Goal: Information Seeking & Learning: Find specific fact

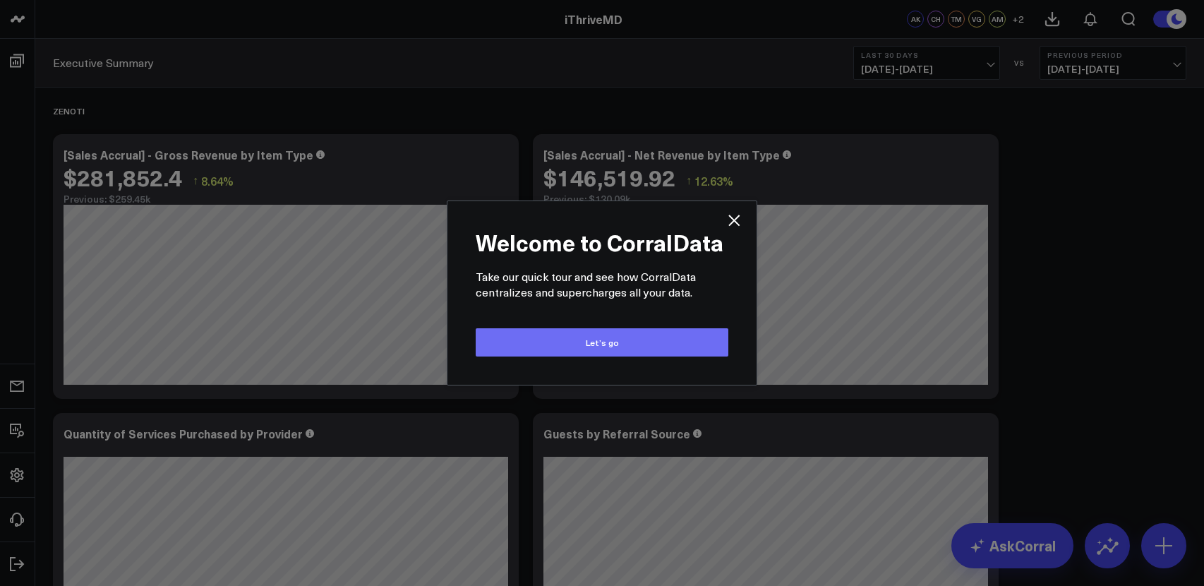
click at [599, 341] on button "Let’s go" at bounding box center [602, 342] width 253 height 28
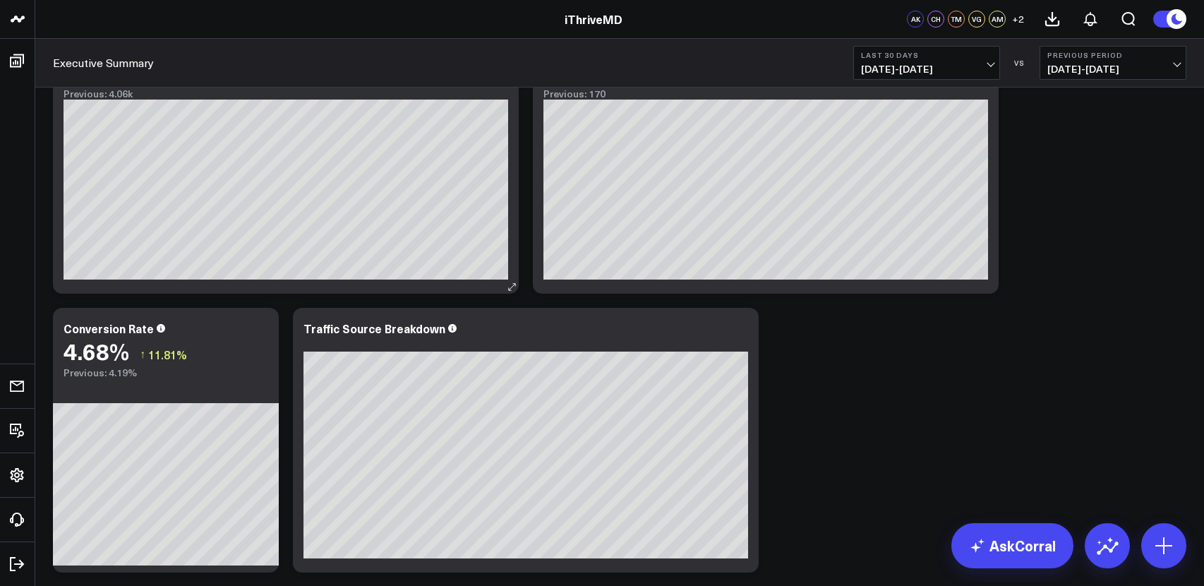
scroll to position [2253, 0]
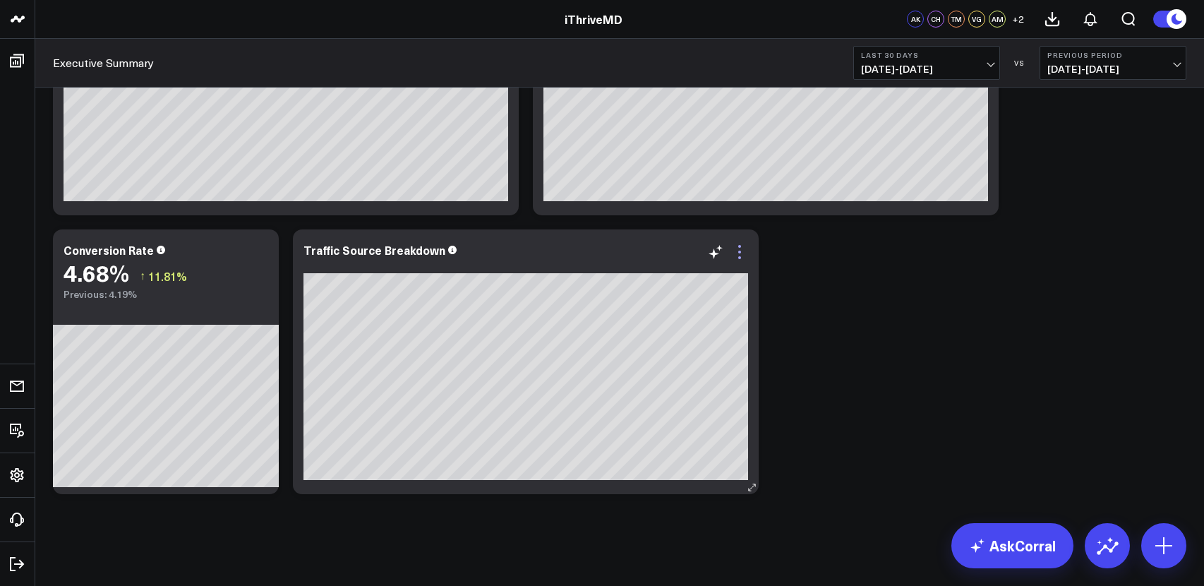
click at [732, 253] on icon at bounding box center [739, 251] width 17 height 17
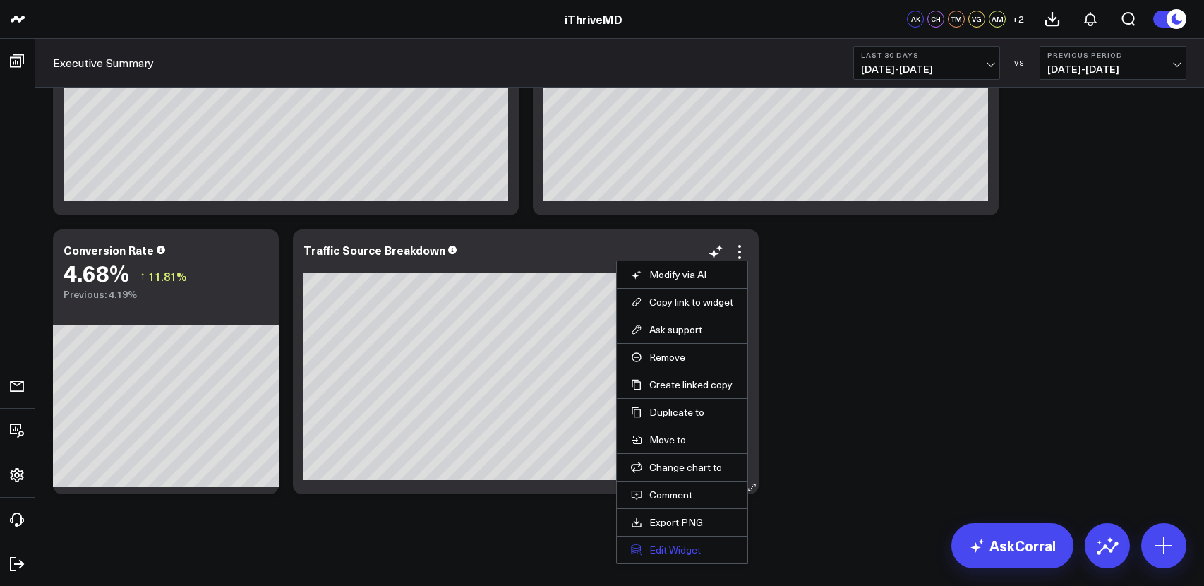
click at [687, 545] on button "Edit Widget" at bounding box center [682, 549] width 102 height 13
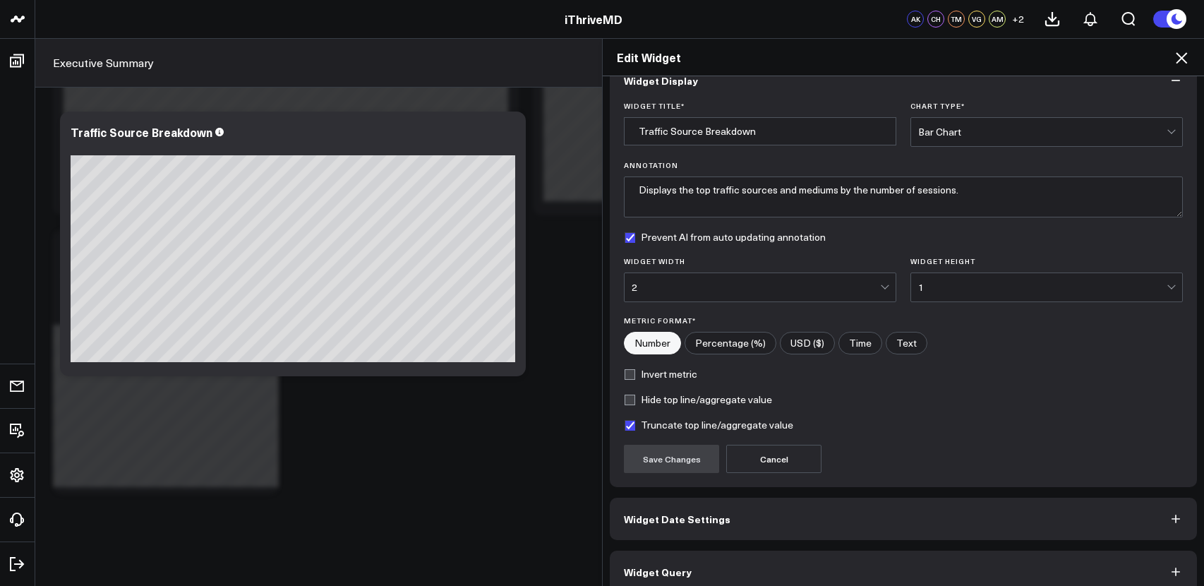
scroll to position [44, 0]
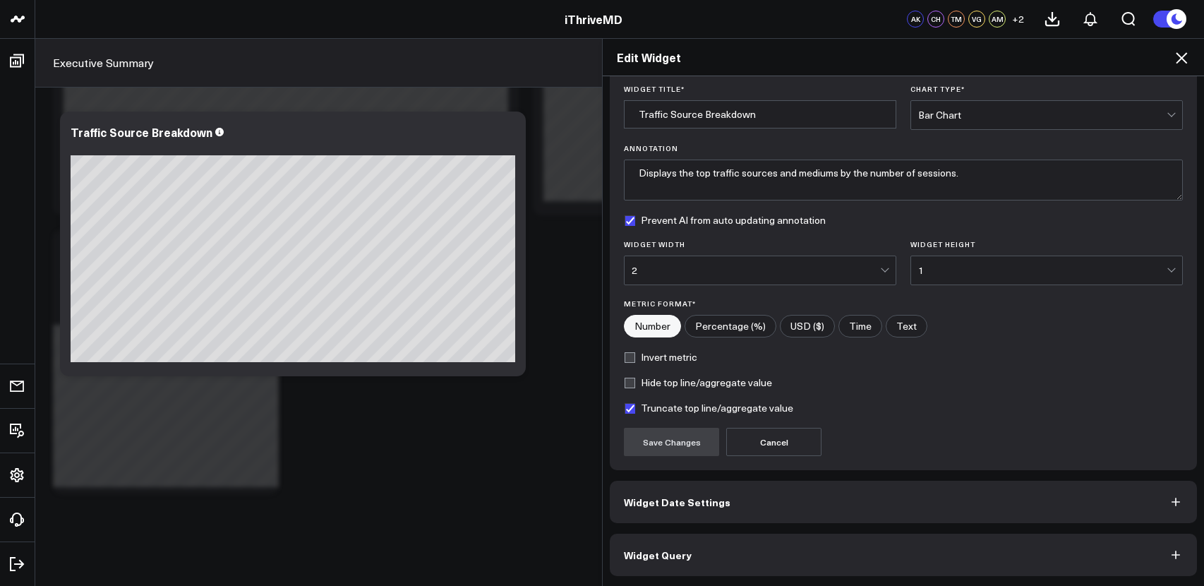
click at [751, 500] on button "Widget Date Settings" at bounding box center [903, 502] width 587 height 42
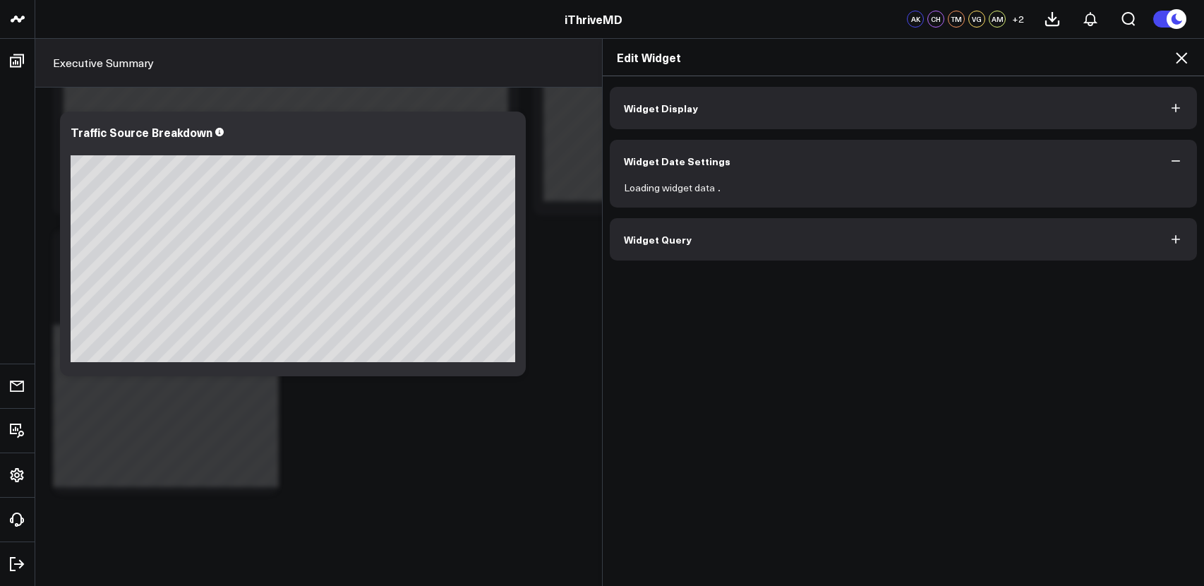
scroll to position [0, 0]
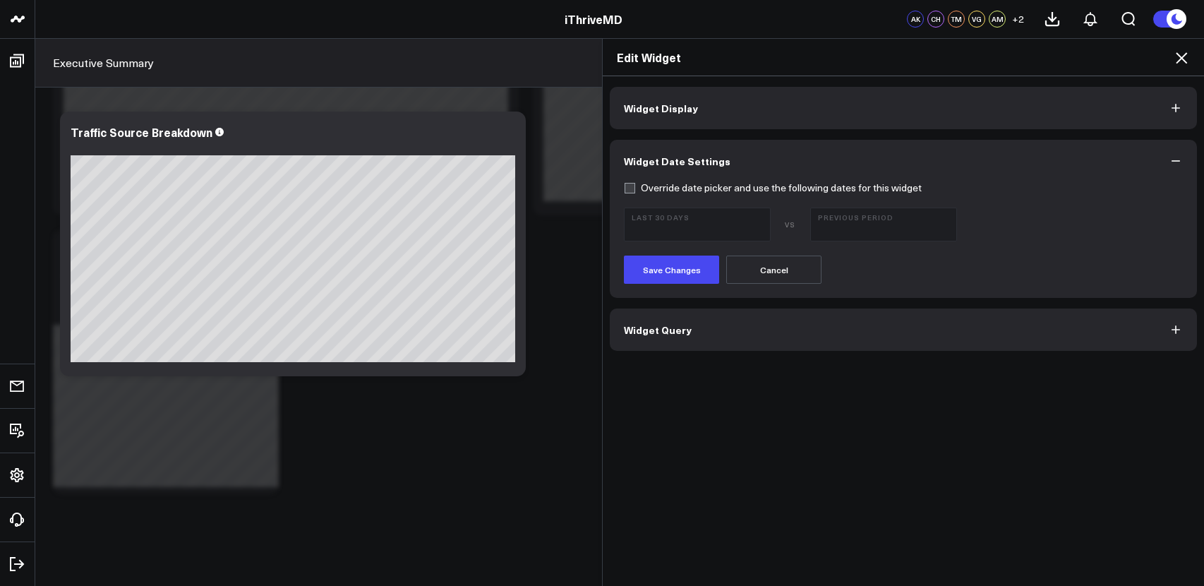
click at [730, 333] on button "Widget Query" at bounding box center [903, 329] width 587 height 42
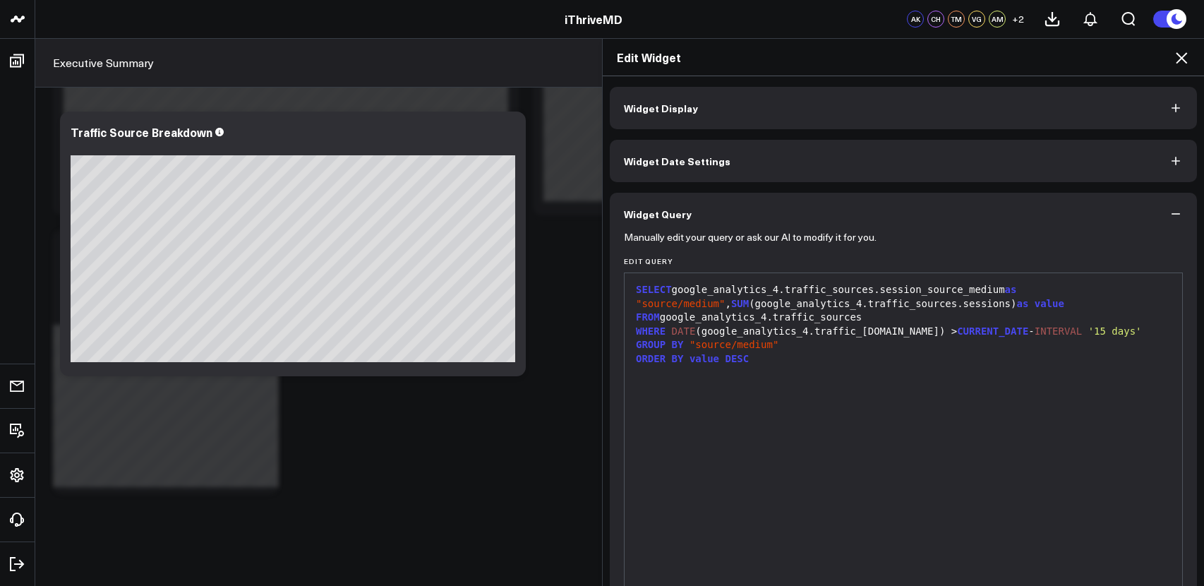
click at [1180, 54] on icon at bounding box center [1181, 57] width 17 height 17
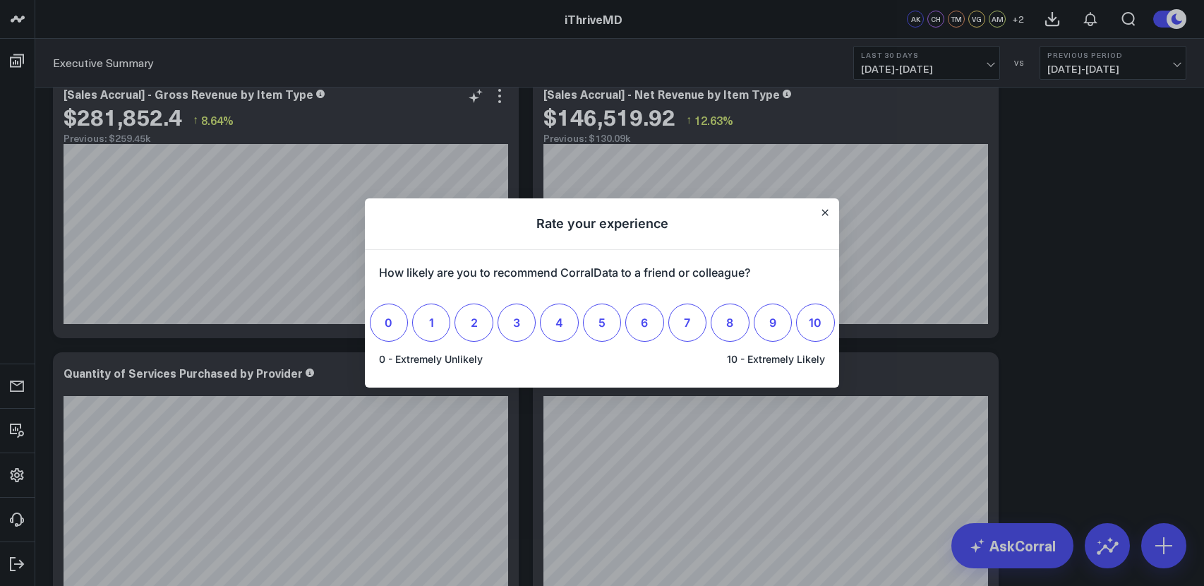
scroll to position [86, 0]
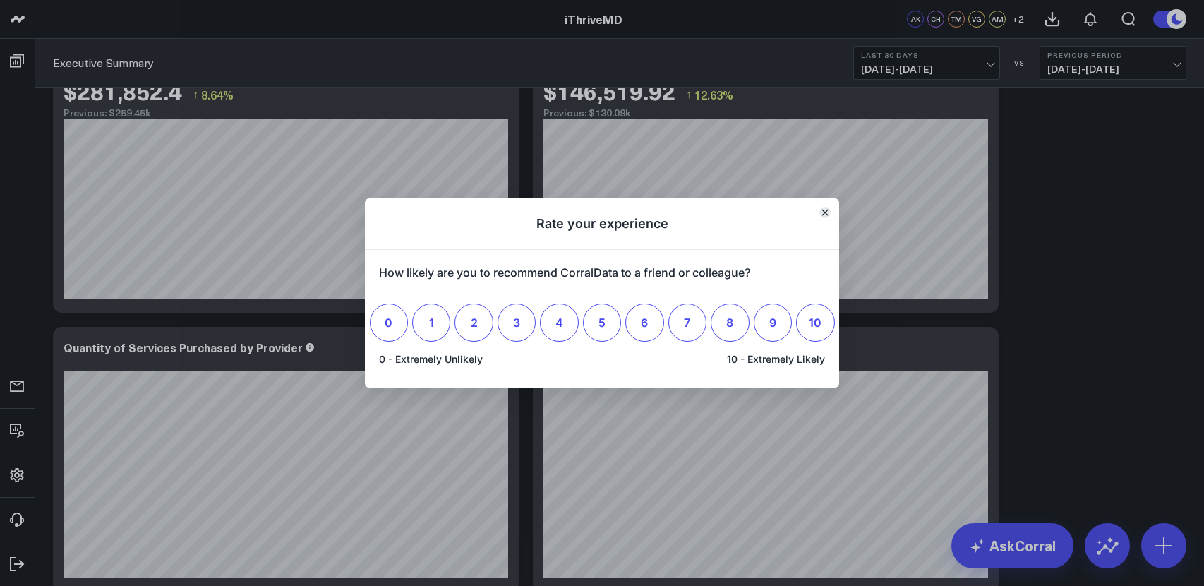
click at [823, 211] on icon "Close" at bounding box center [824, 212] width 7 height 7
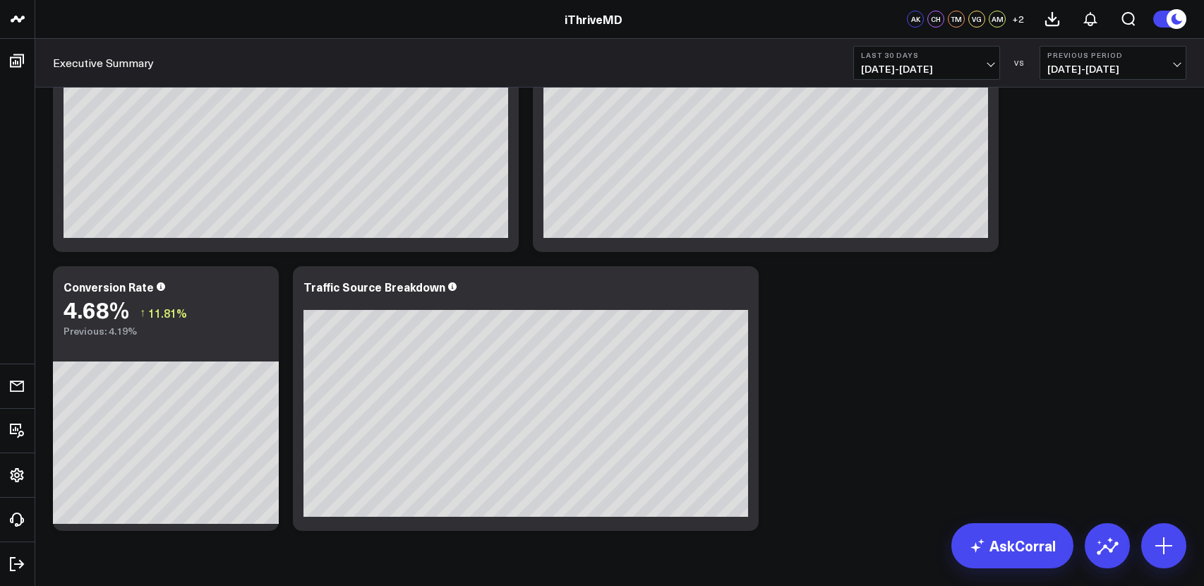
scroll to position [2253, 0]
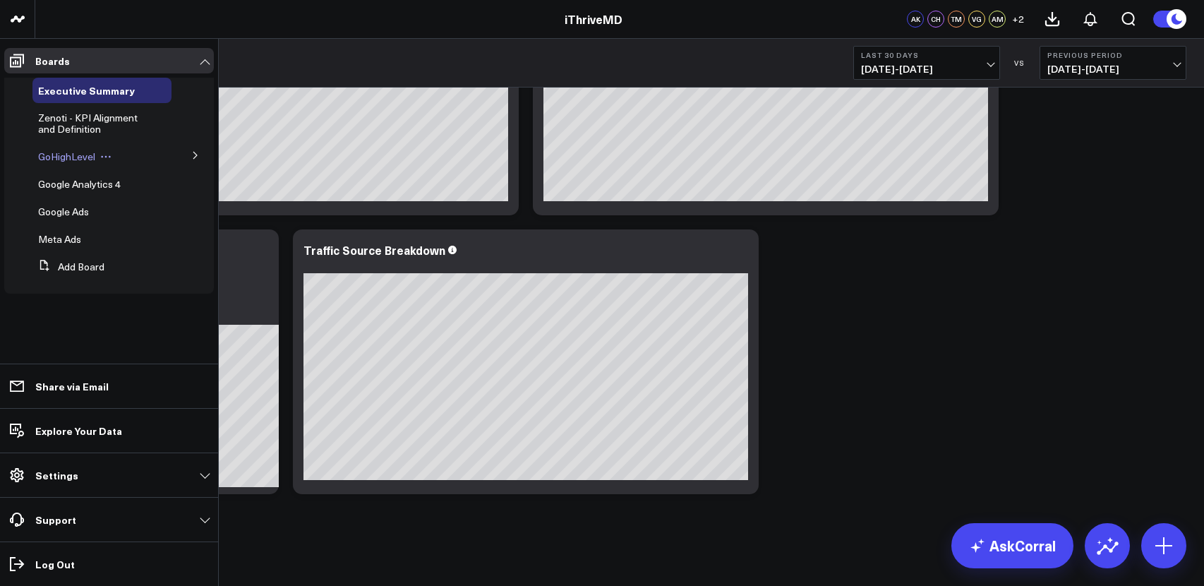
click at [59, 162] on span "GoHighLevel" at bounding box center [66, 156] width 57 height 13
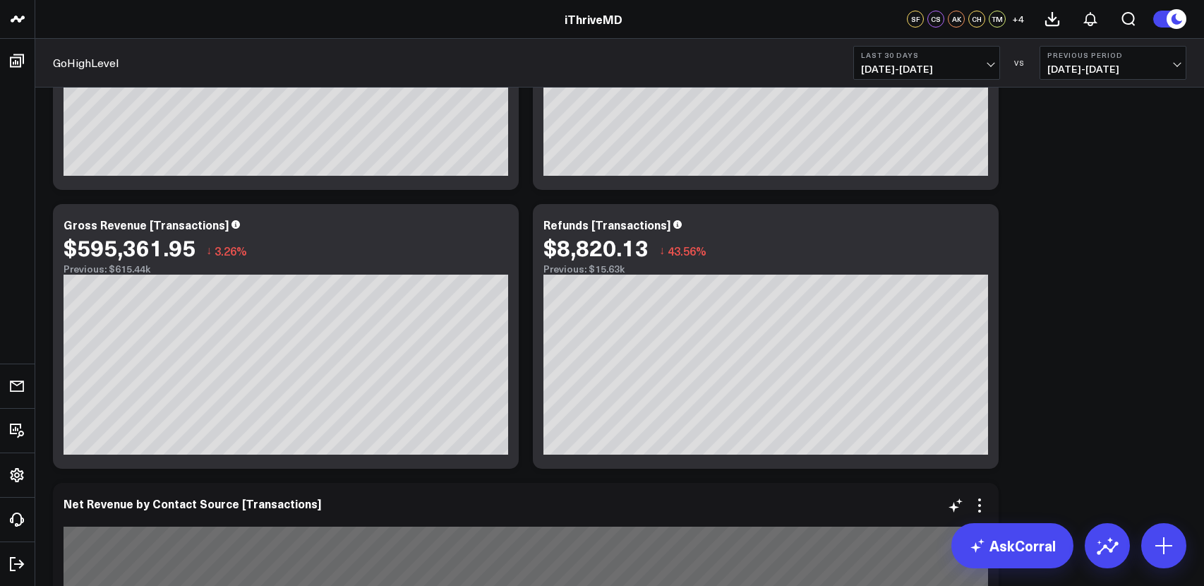
scroll to position [78, 0]
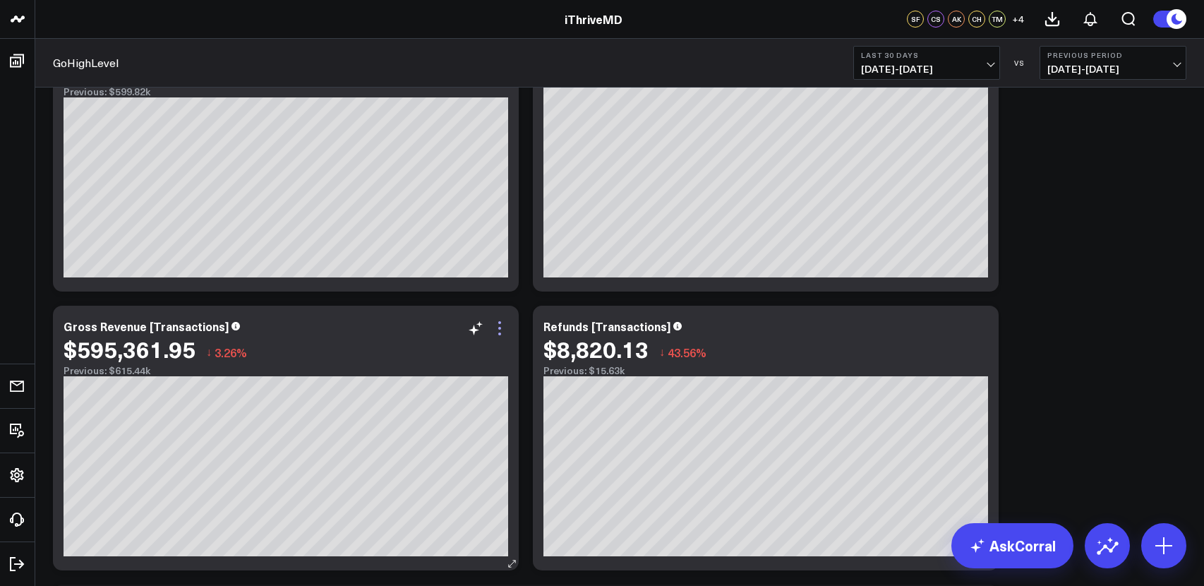
click at [501, 330] on icon at bounding box center [499, 328] width 17 height 17
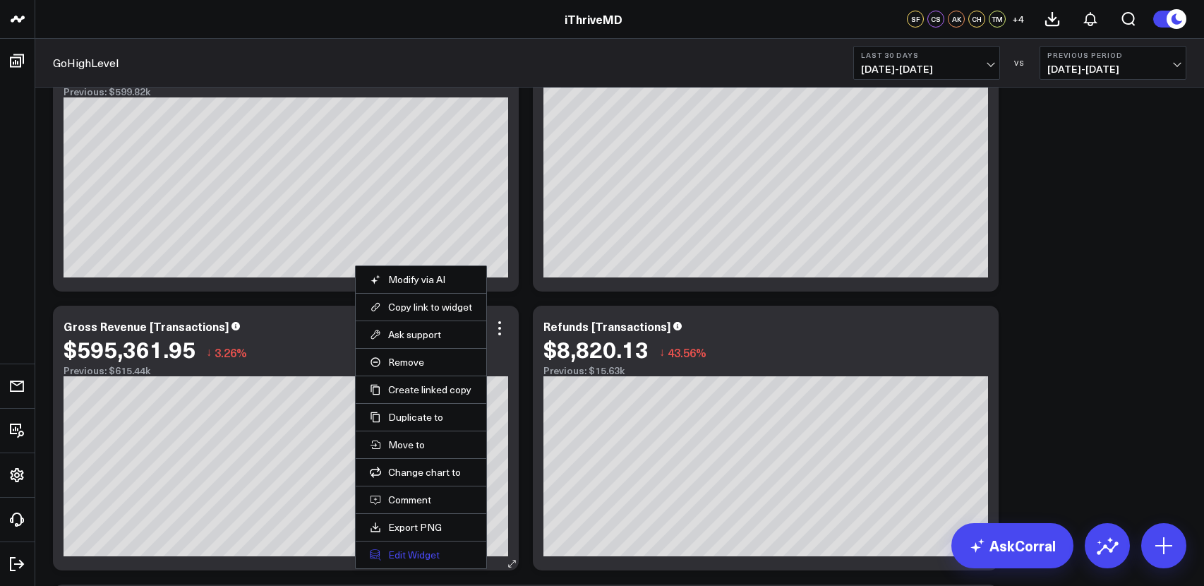
click at [421, 557] on button "Edit Widget" at bounding box center [421, 554] width 102 height 13
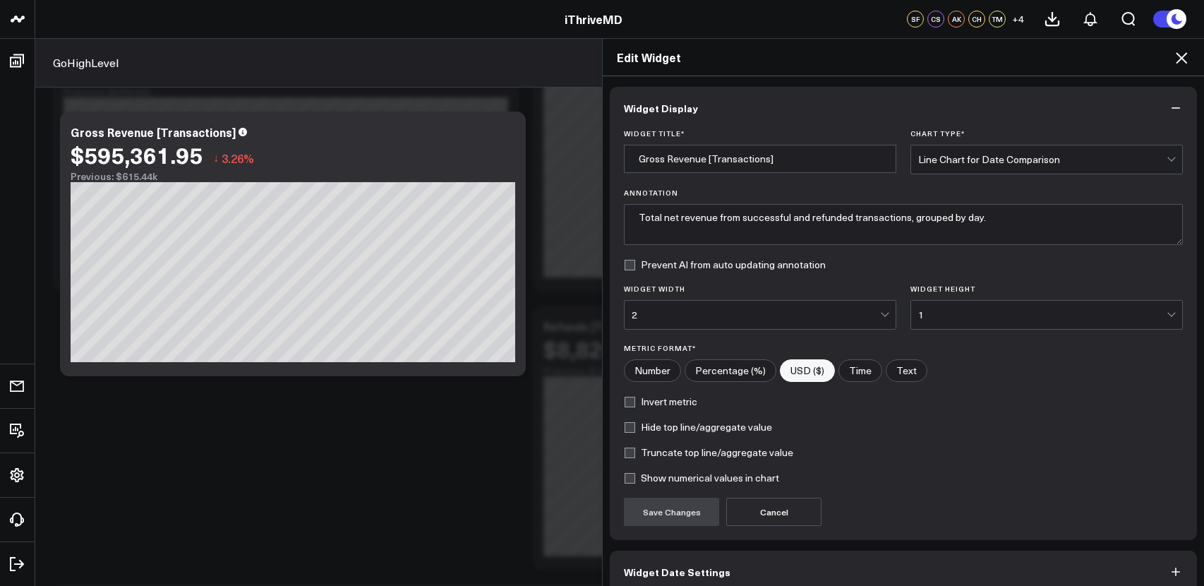
scroll to position [70, 0]
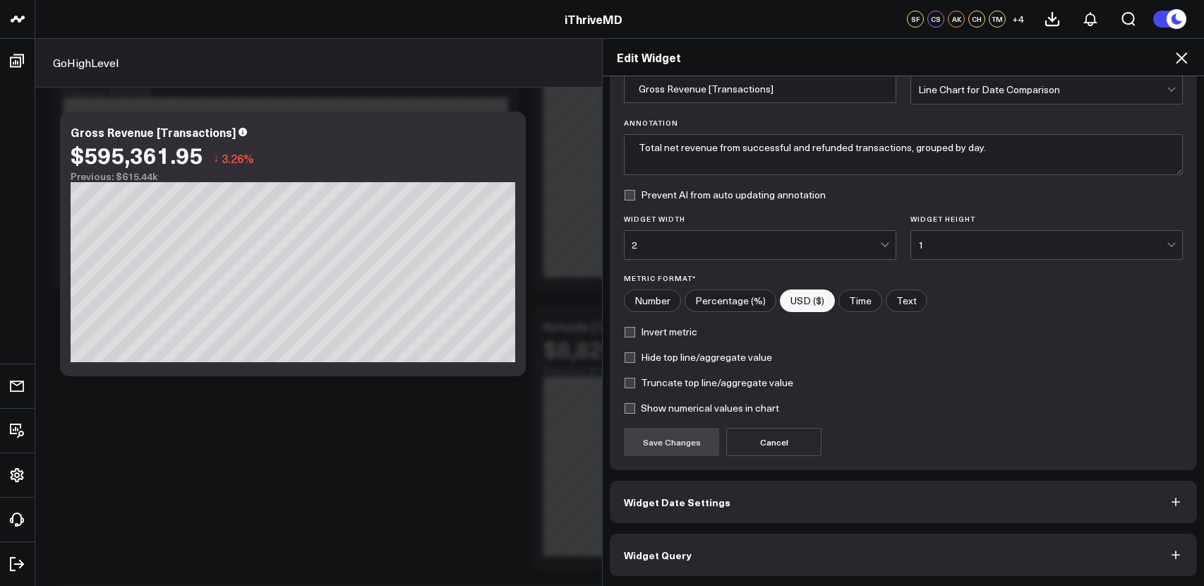
click at [731, 556] on button "Widget Query" at bounding box center [903, 554] width 587 height 42
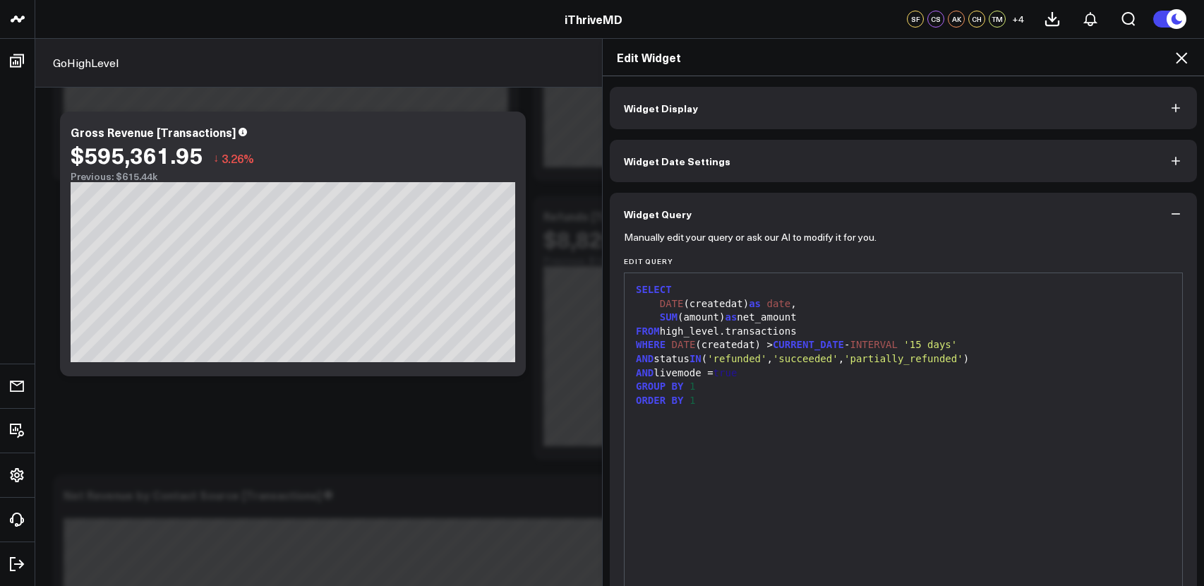
scroll to position [433, 0]
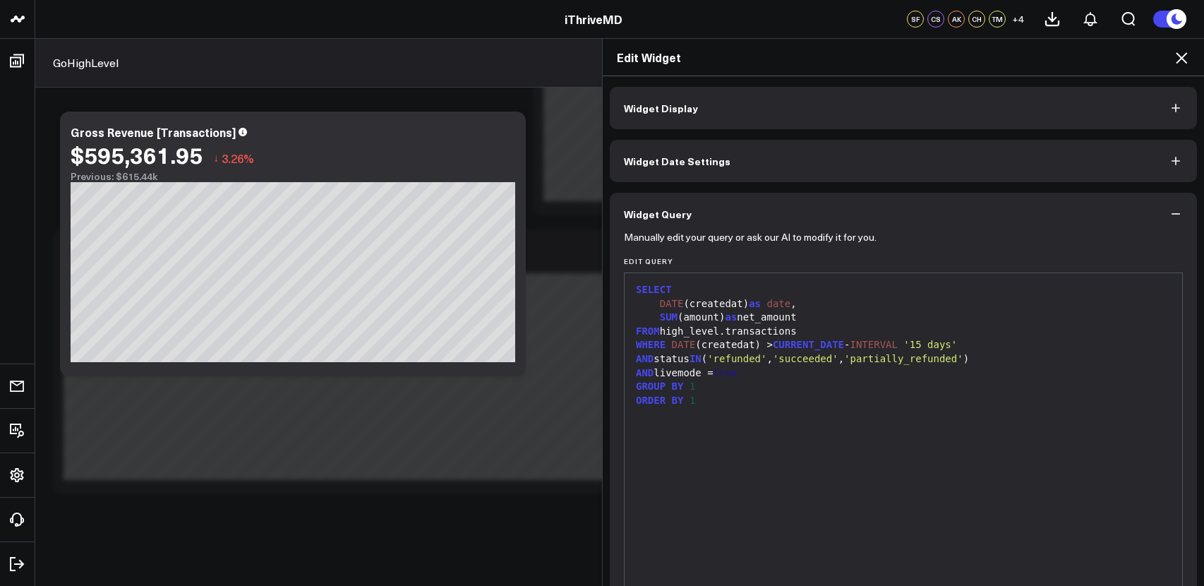
click at [1185, 57] on icon at bounding box center [1181, 57] width 17 height 17
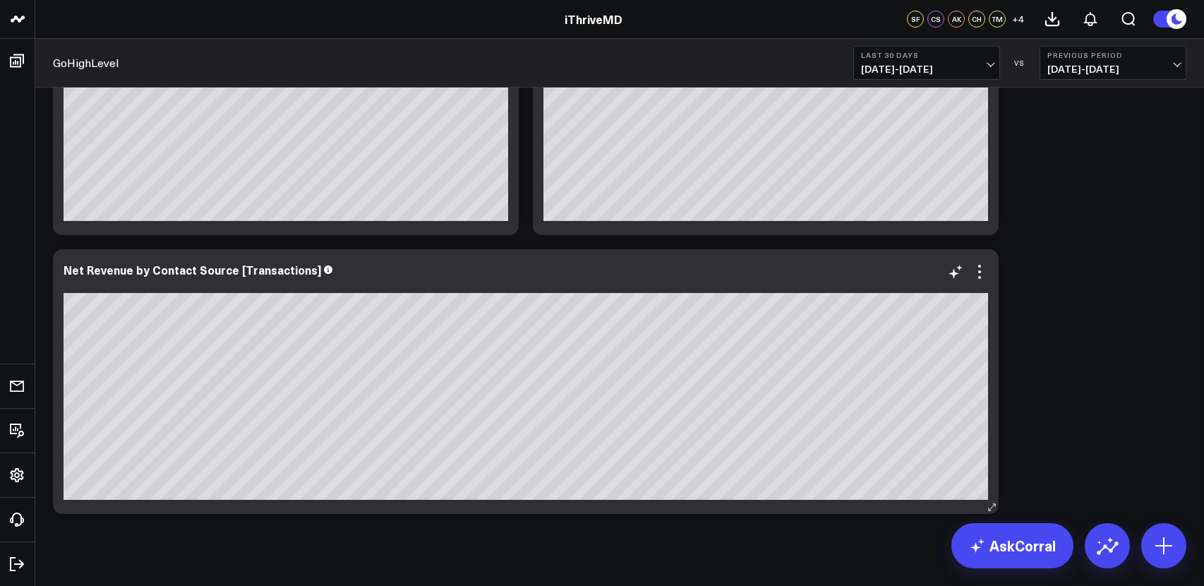
scroll to position [409, 0]
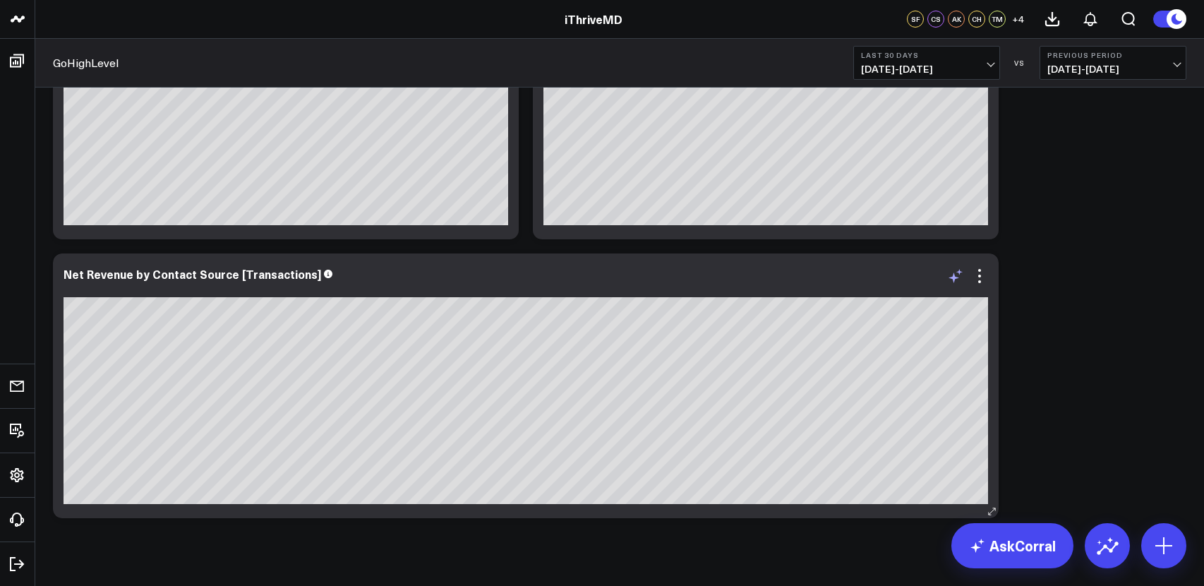
click at [955, 277] on icon at bounding box center [953, 277] width 11 height 11
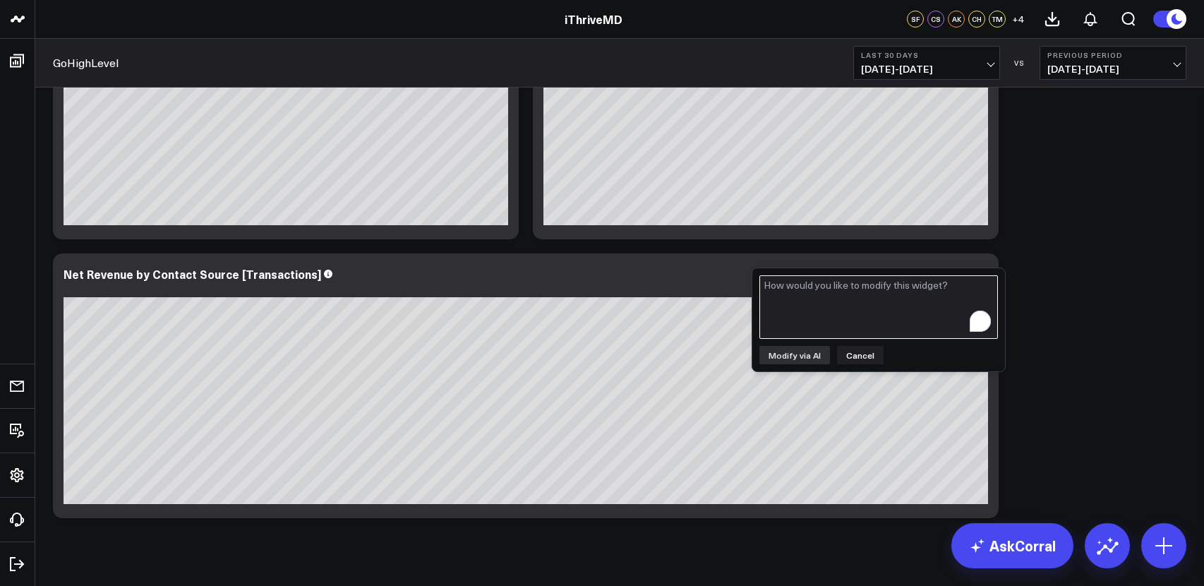
click at [922, 307] on textarea "To enrich screen reader interactions, please activate Accessibility in Grammarl…" at bounding box center [878, 307] width 238 height 64
click at [850, 359] on button "Cancel" at bounding box center [860, 355] width 47 height 18
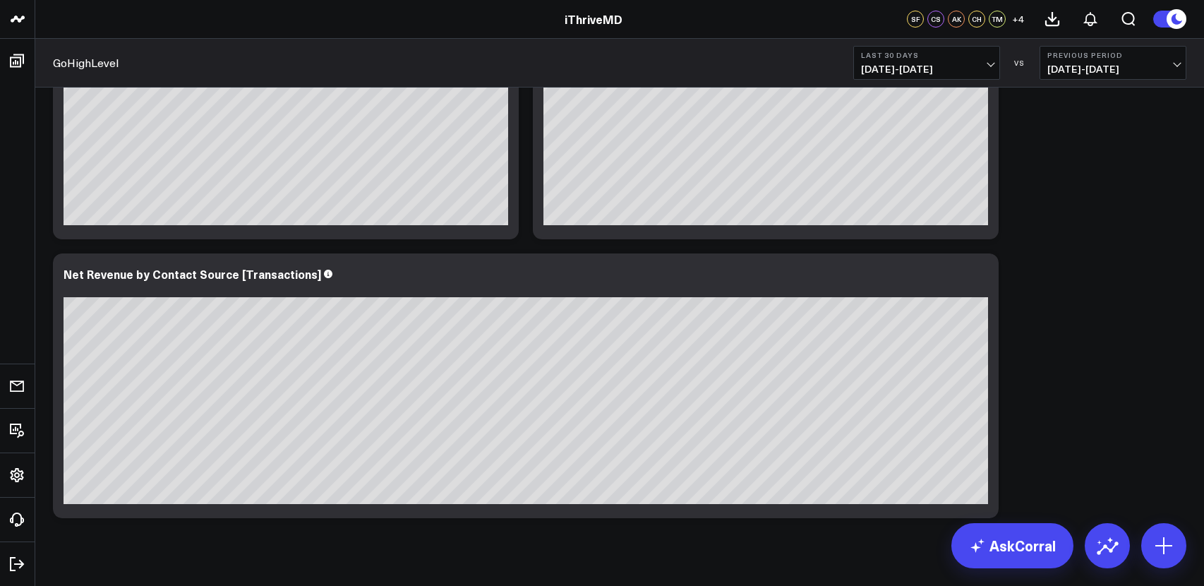
scroll to position [433, 0]
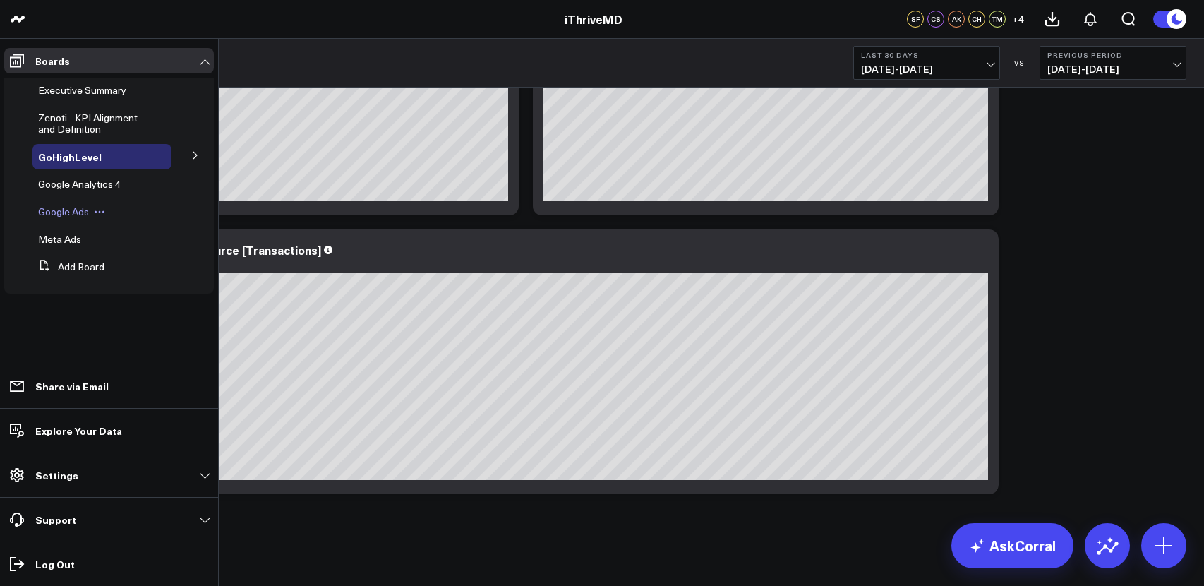
click at [69, 215] on span "Google Ads" at bounding box center [63, 211] width 51 height 13
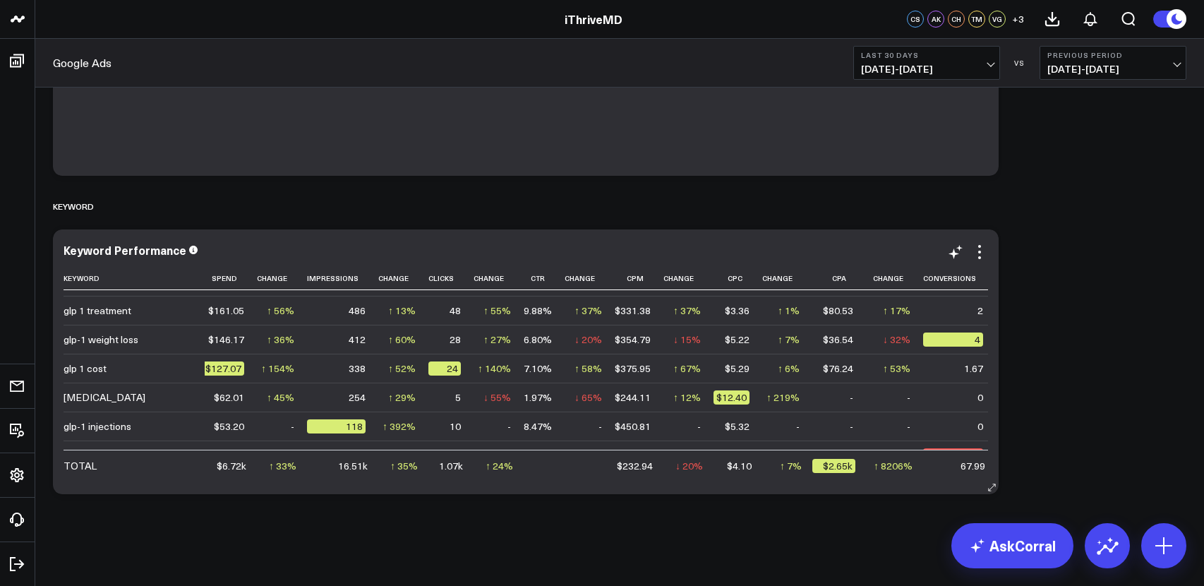
scroll to position [310, 2]
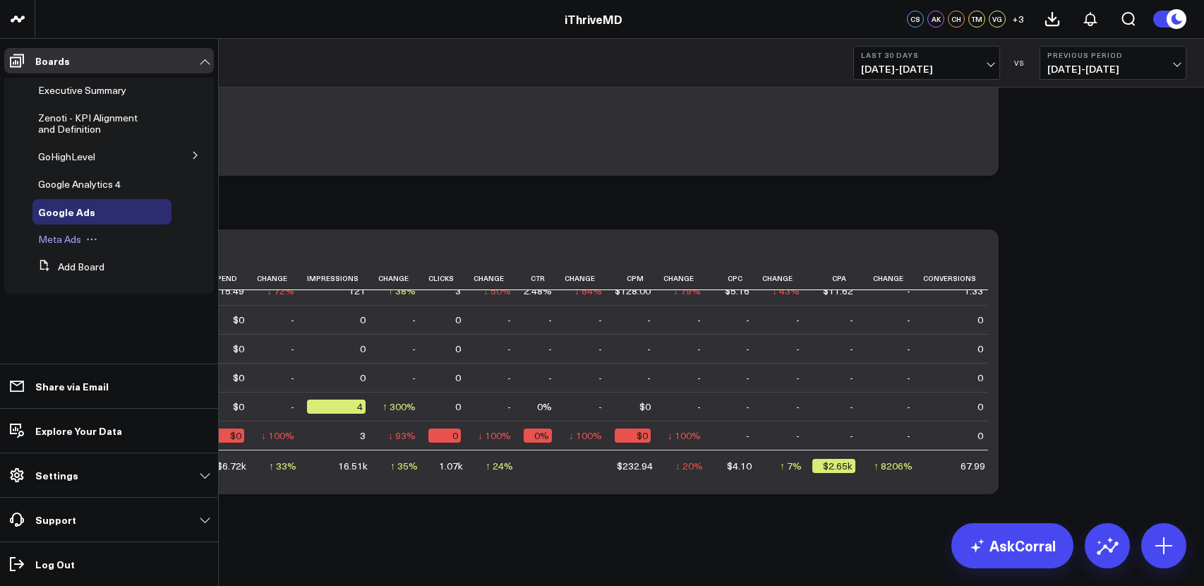
click at [66, 247] on div "Meta Ads" at bounding box center [101, 239] width 139 height 25
click at [56, 241] on span "Meta Ads" at bounding box center [59, 238] width 43 height 13
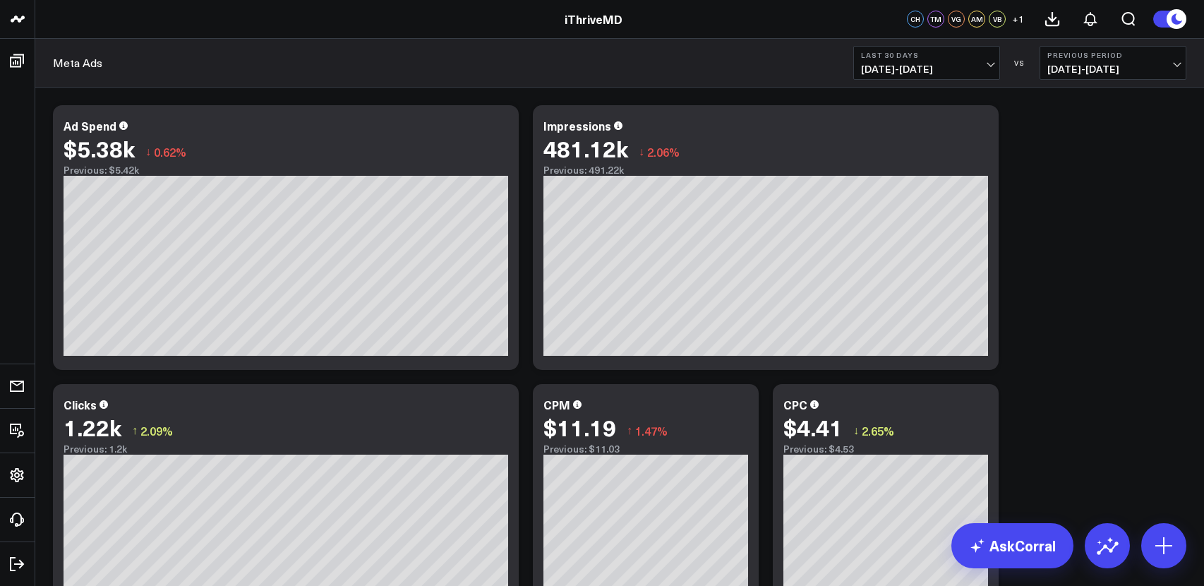
click at [968, 61] on button "Last 30 Days 08/19/25 - 09/17/25" at bounding box center [926, 63] width 147 height 34
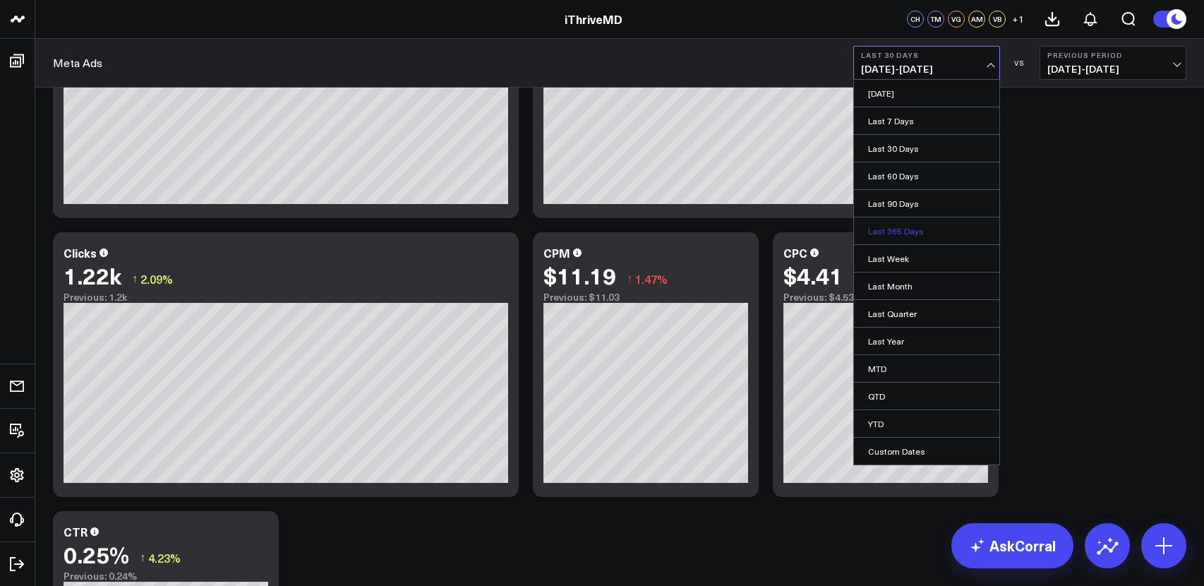
scroll to position [264, 0]
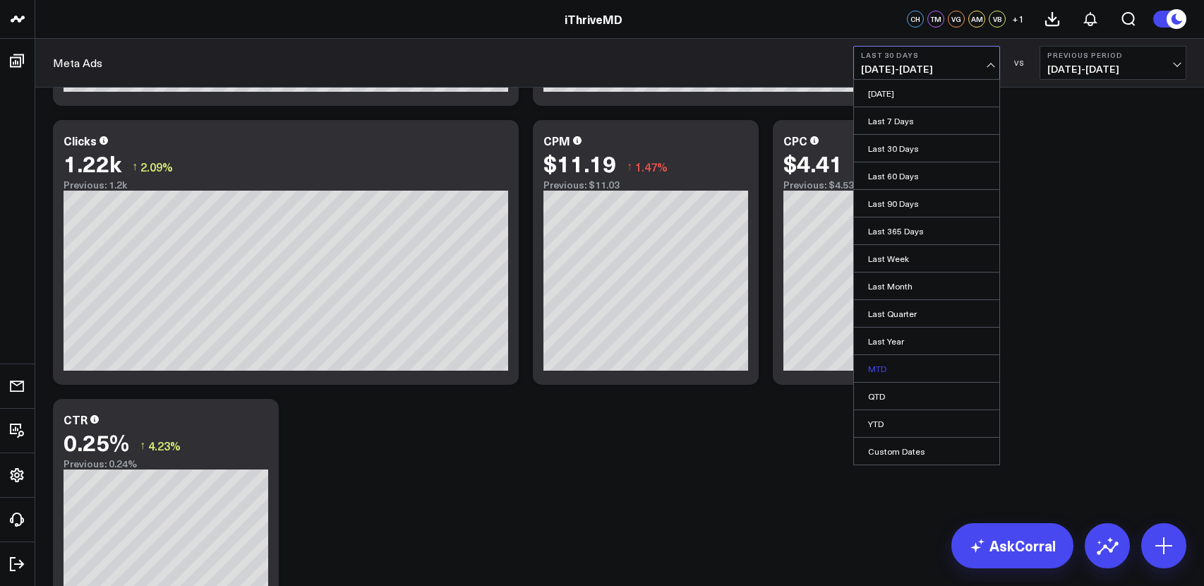
click at [889, 374] on link "MTD" at bounding box center [926, 368] width 145 height 27
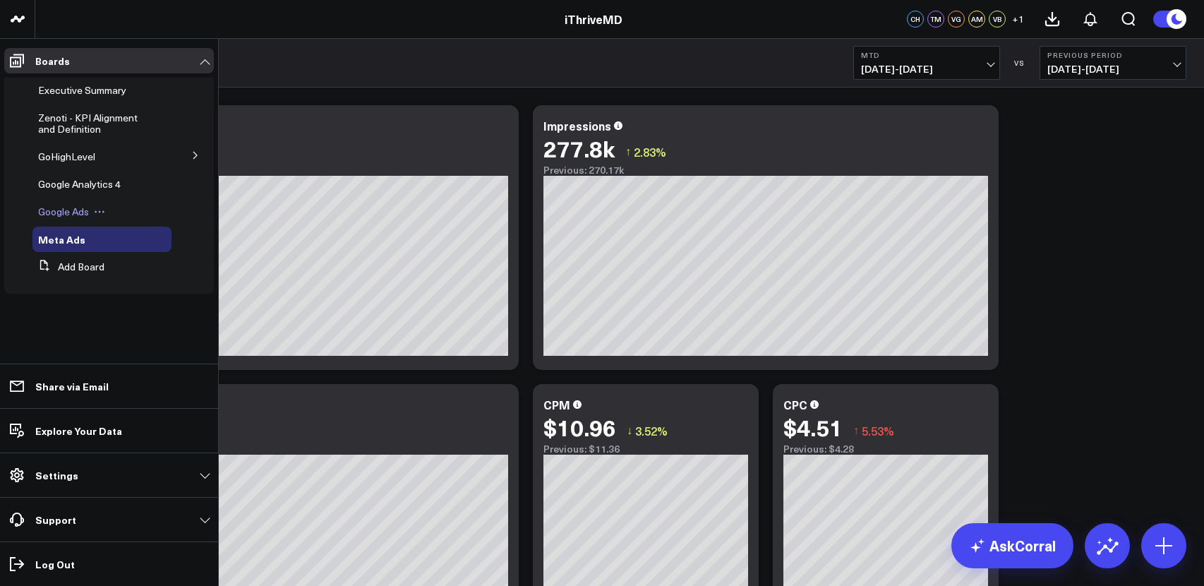
click at [73, 210] on span "Google Ads" at bounding box center [63, 211] width 51 height 13
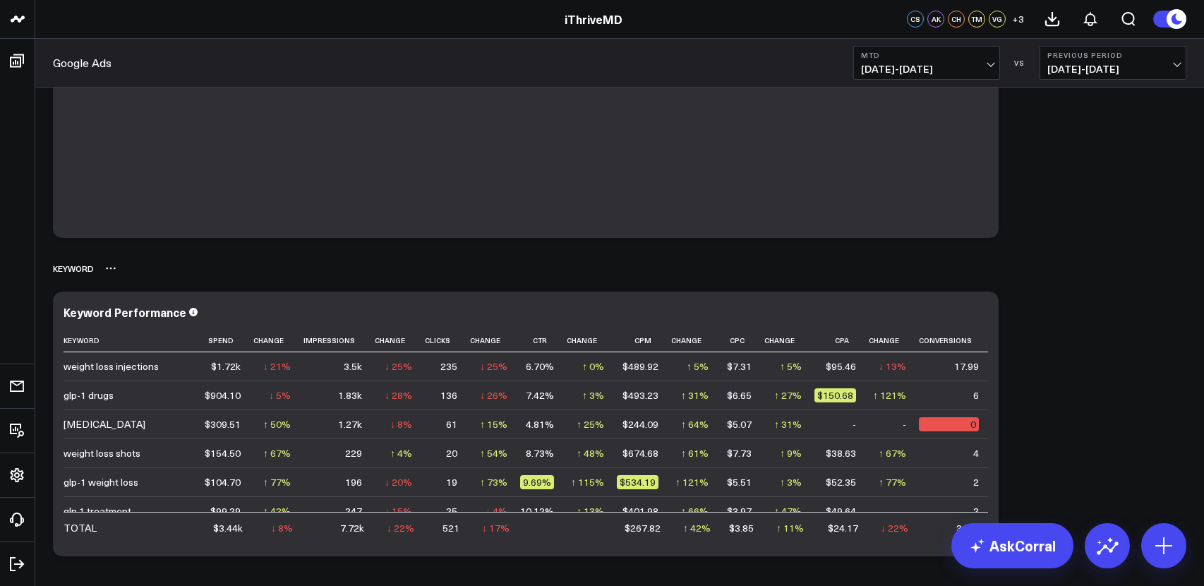
scroll to position [1377, 0]
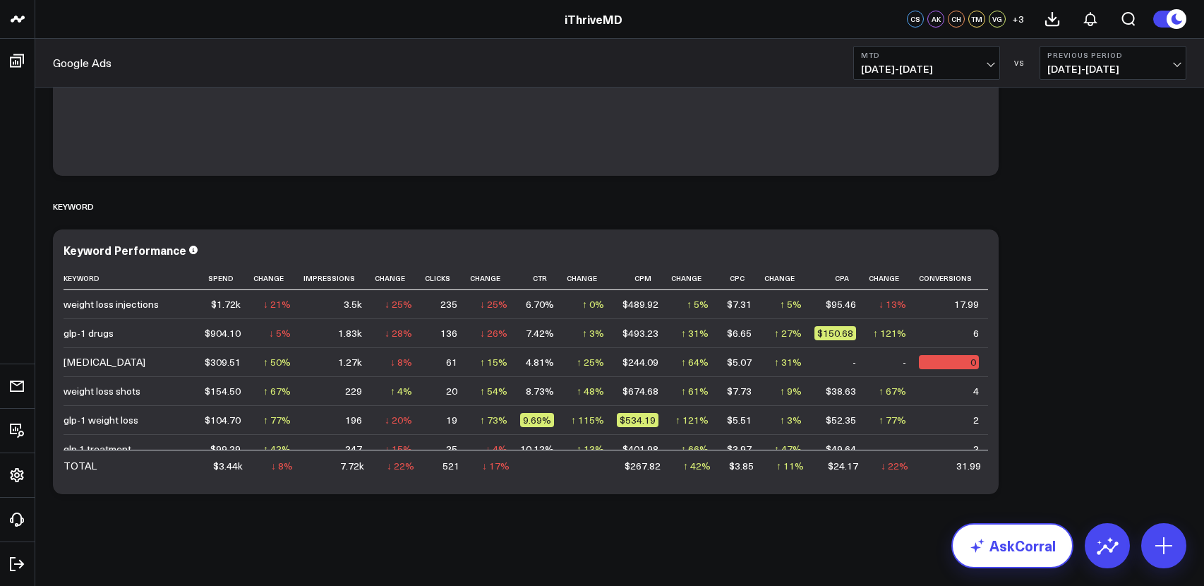
click at [998, 543] on link "AskCorral" at bounding box center [1012, 545] width 122 height 45
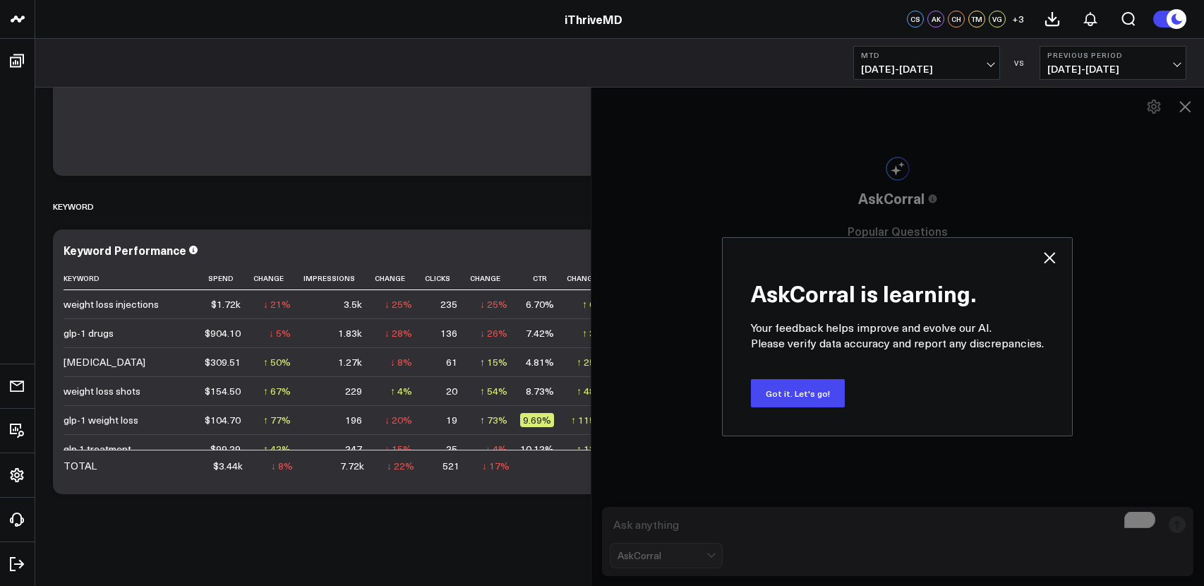
click at [790, 535] on div "AskCorral is learning. Your feedback helps improve and evolve our AI. Please ve…" at bounding box center [897, 336] width 613 height 499
click at [653, 532] on div "AskCorral is learning. Your feedback helps improve and evolve our AI. Please ve…" at bounding box center [897, 336] width 613 height 499
click at [795, 392] on button "Got it. Let's go!" at bounding box center [798, 393] width 94 height 28
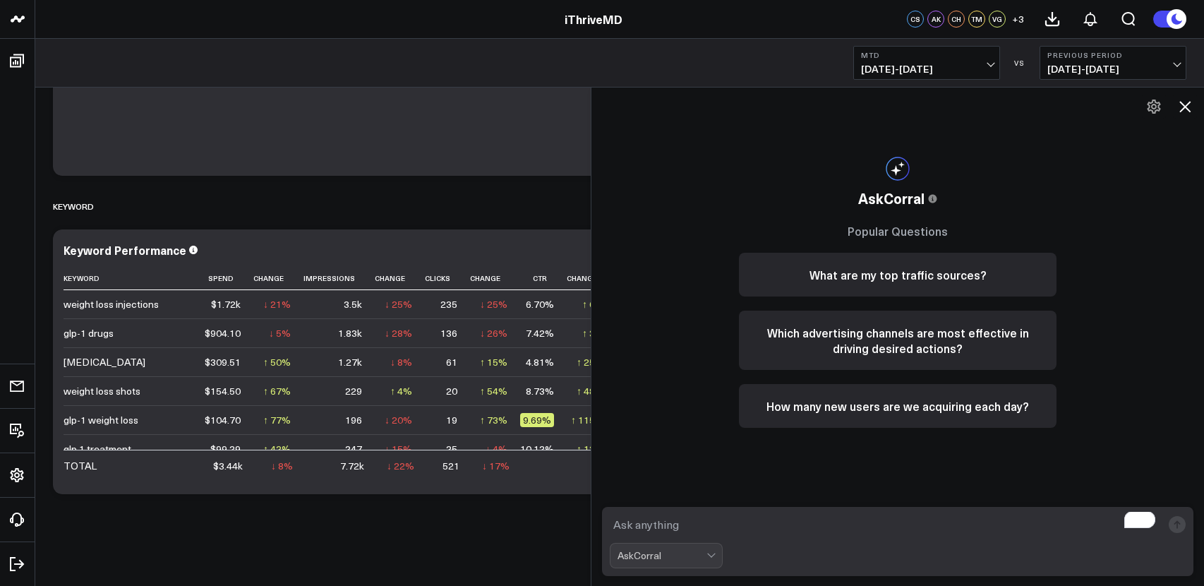
click at [737, 526] on textarea "To enrich screen reader interactions, please activate Accessibility in Grammarl…" at bounding box center [886, 524] width 552 height 25
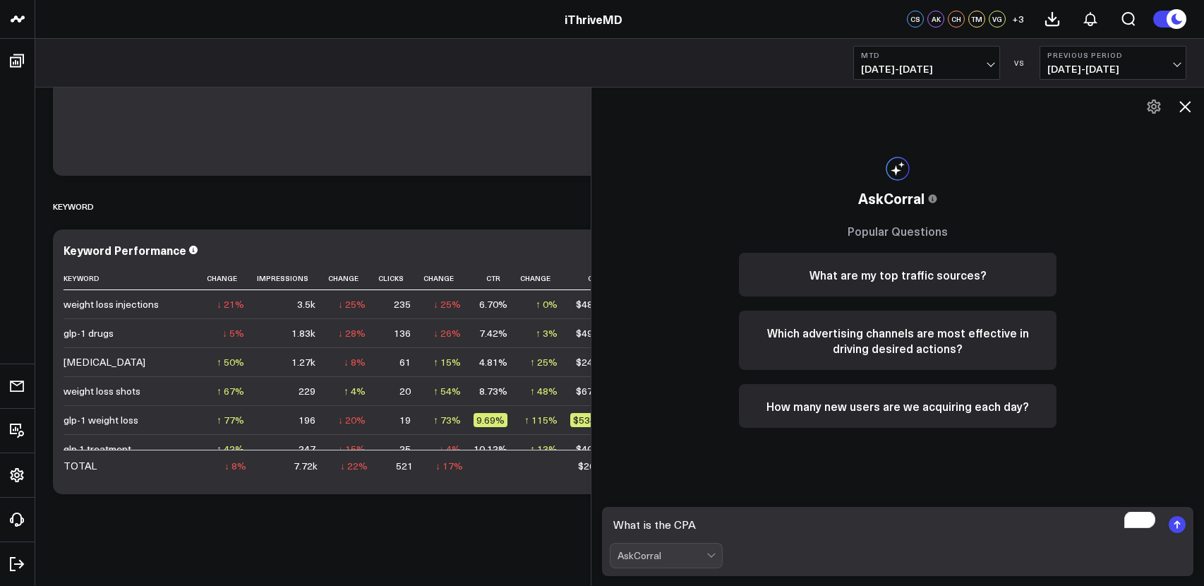
click at [1185, 102] on icon at bounding box center [1184, 106] width 17 height 17
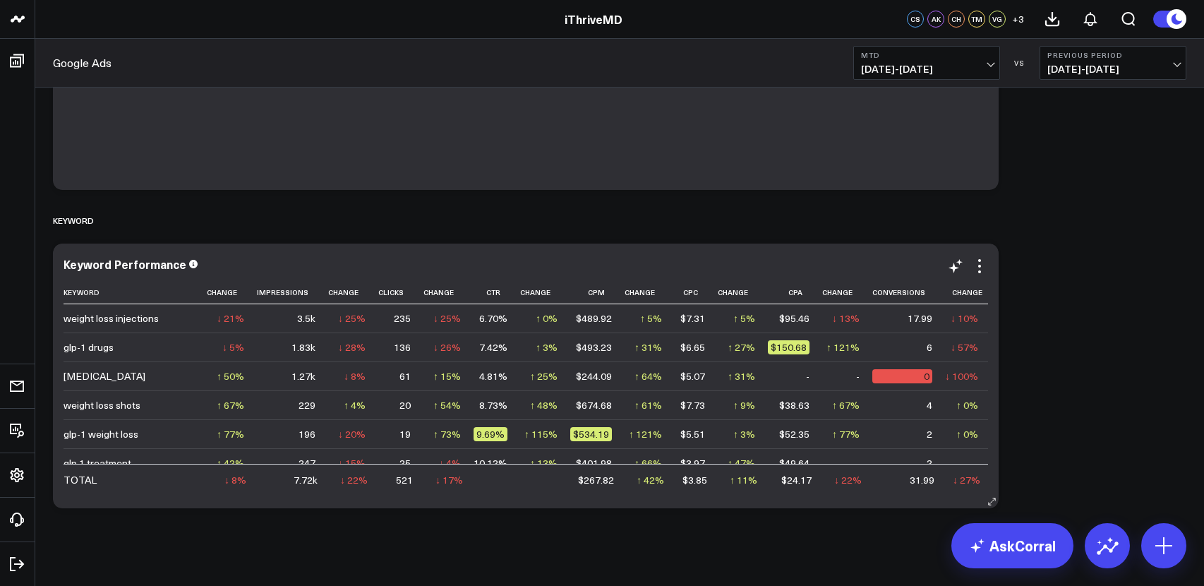
scroll to position [1362, 0]
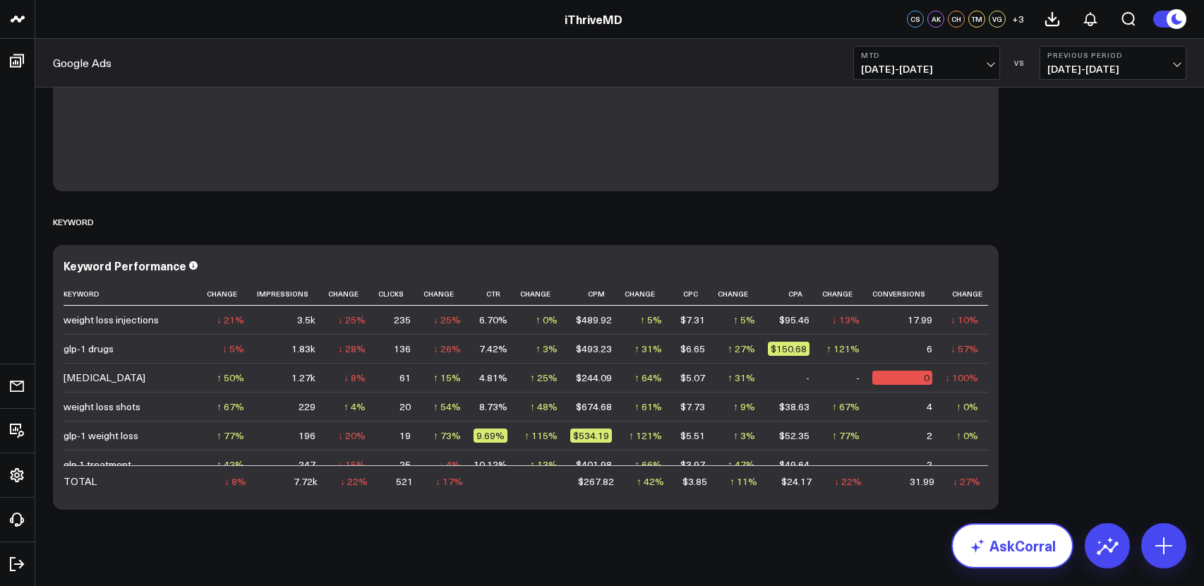
click at [1021, 546] on link "AskCorral" at bounding box center [1012, 545] width 122 height 45
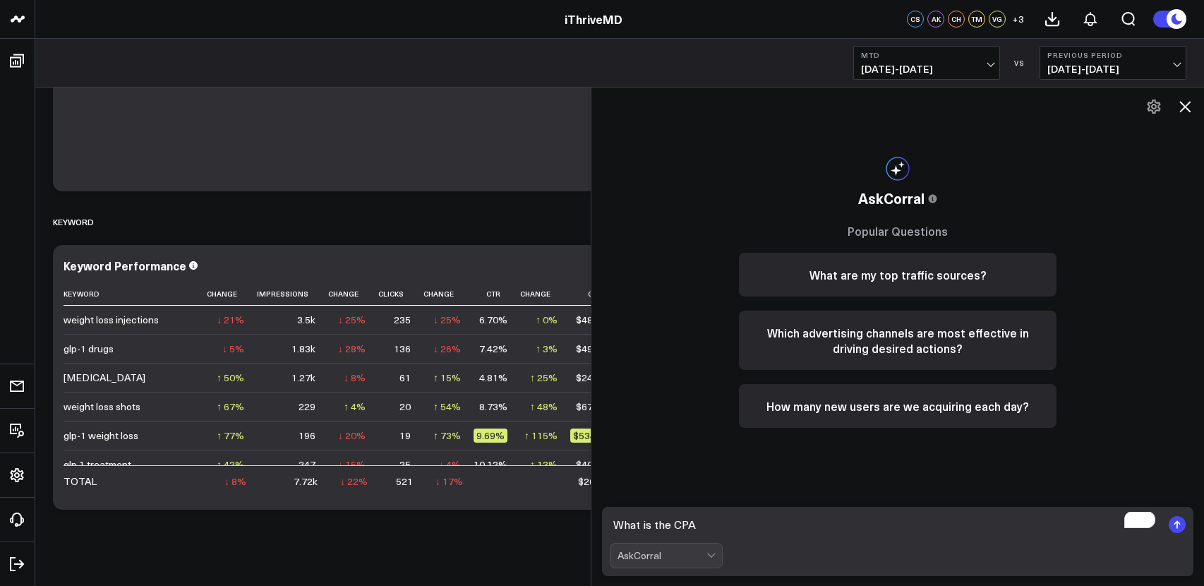
click at [797, 523] on textarea "What is the CPA" at bounding box center [886, 524] width 552 height 25
type textarea "What is the CPA for Google Ads per month starting in January 2024"
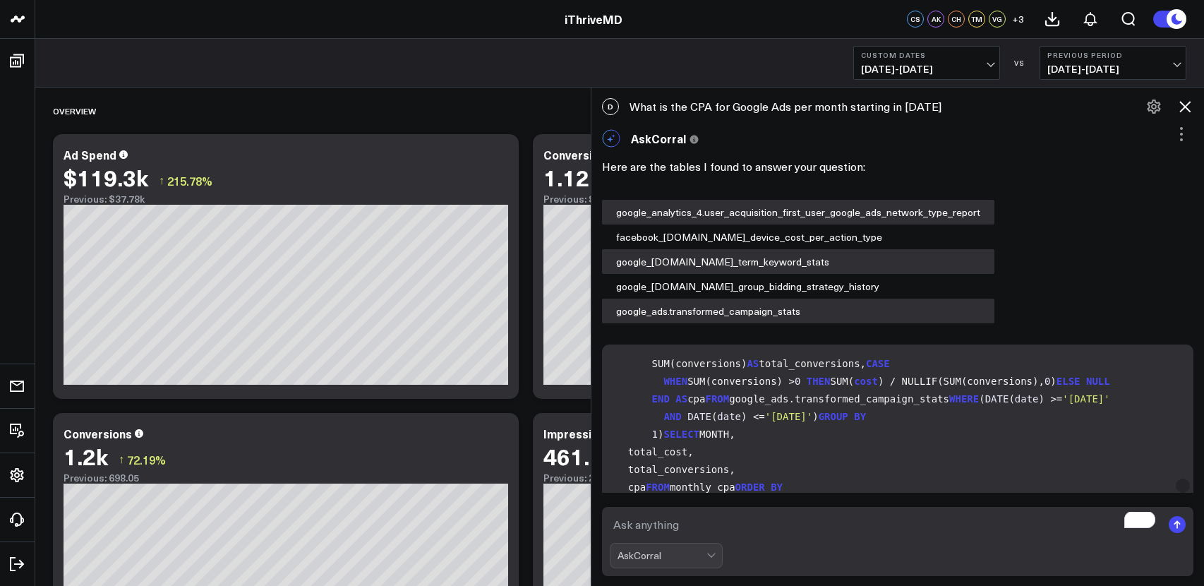
click at [1184, 107] on icon at bounding box center [1184, 106] width 11 height 11
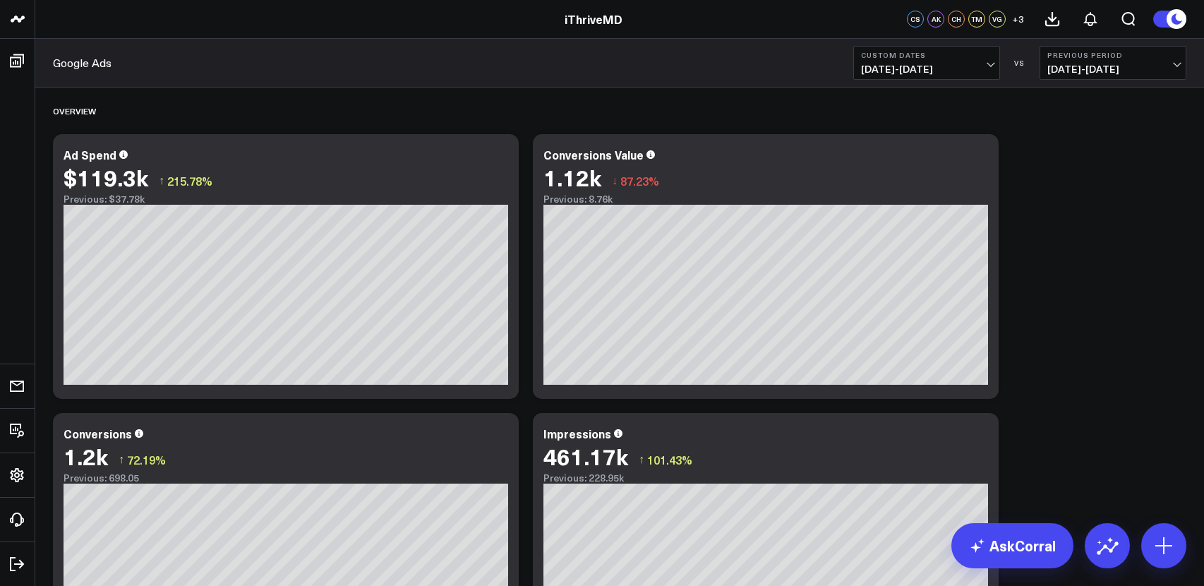
click at [909, 69] on span "01/01/24 - 09/18/25" at bounding box center [926, 69] width 131 height 11
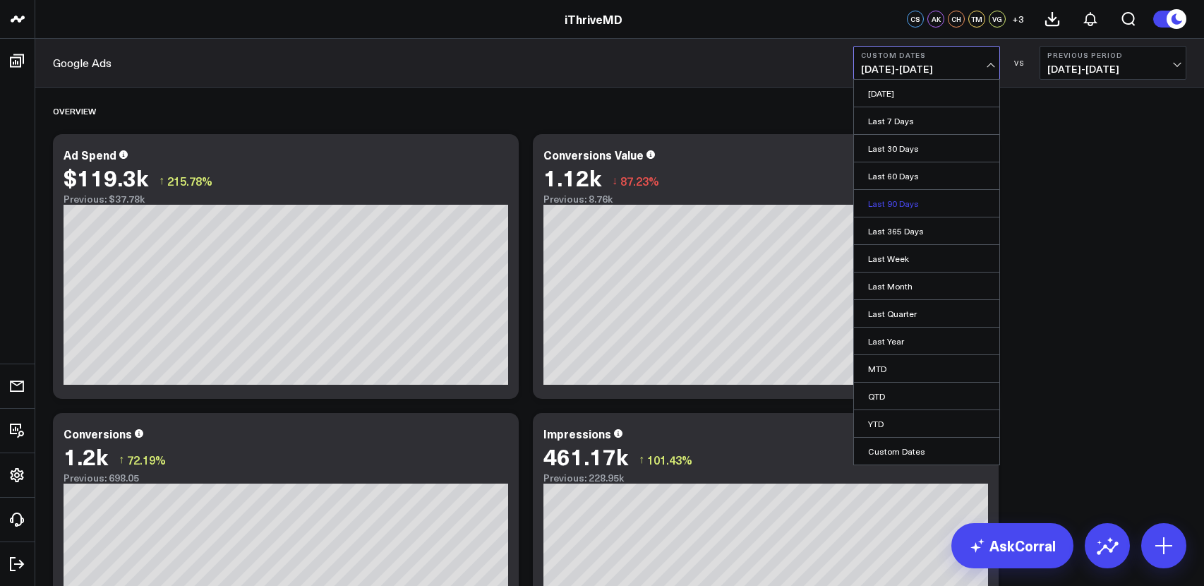
click at [892, 199] on link "Last 90 Days" at bounding box center [926, 203] width 145 height 27
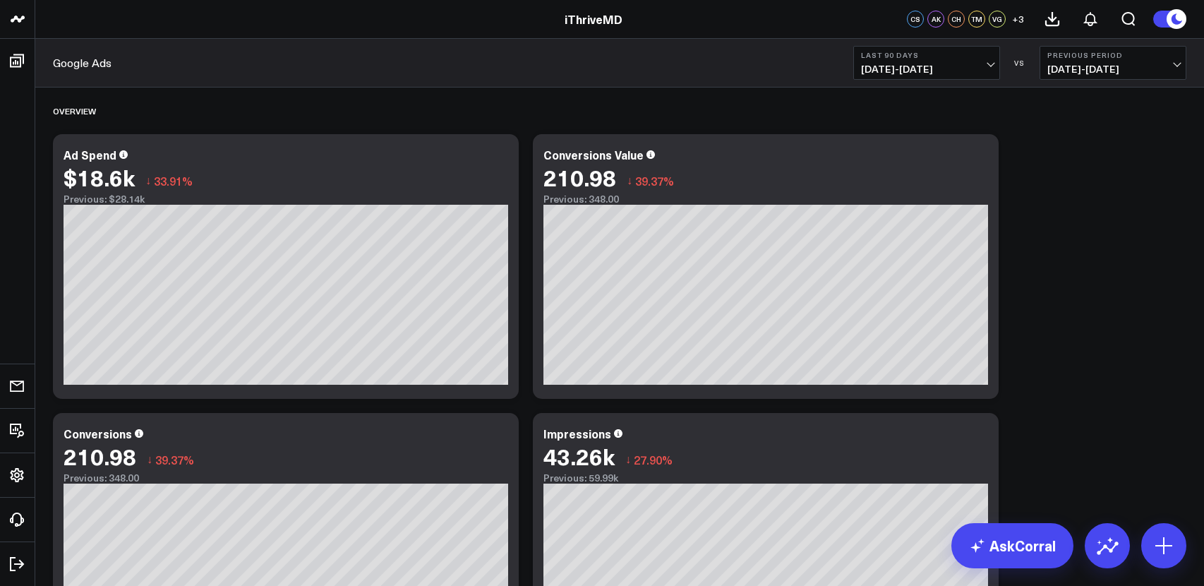
click at [74, 75] on div "Google Ads Last 90 Days 06/20/25 - 09/17/25 VS Previous Period 03/22/25 - 06/19…" at bounding box center [619, 63] width 1169 height 49
click at [74, 64] on link "Google Ads" at bounding box center [82, 63] width 59 height 16
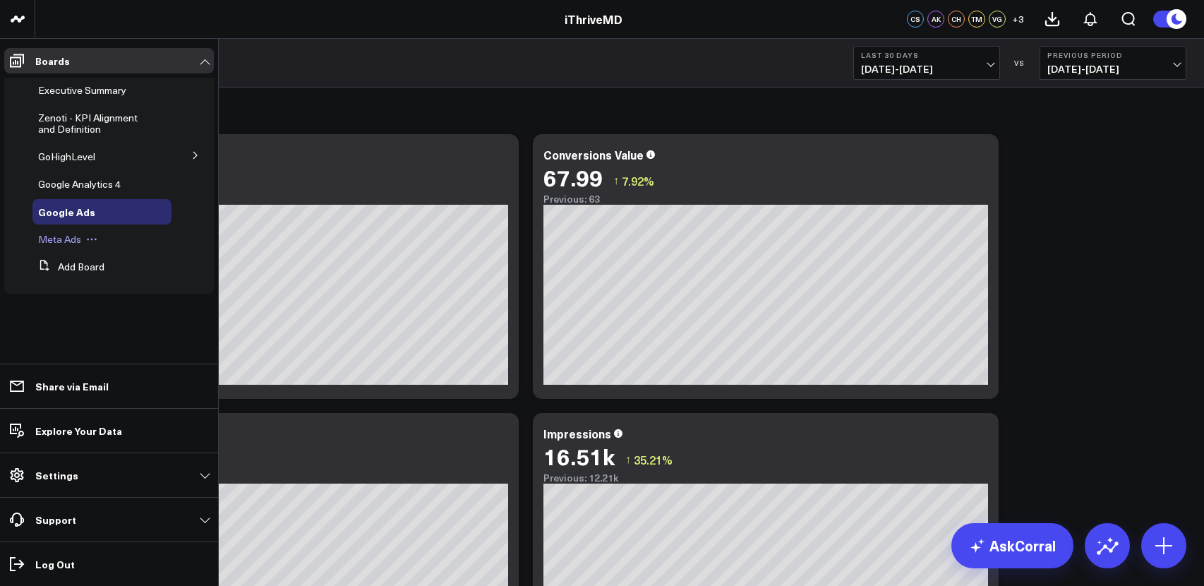
click at [63, 241] on span "Meta Ads" at bounding box center [59, 238] width 43 height 13
